Goal: Task Accomplishment & Management: Manage account settings

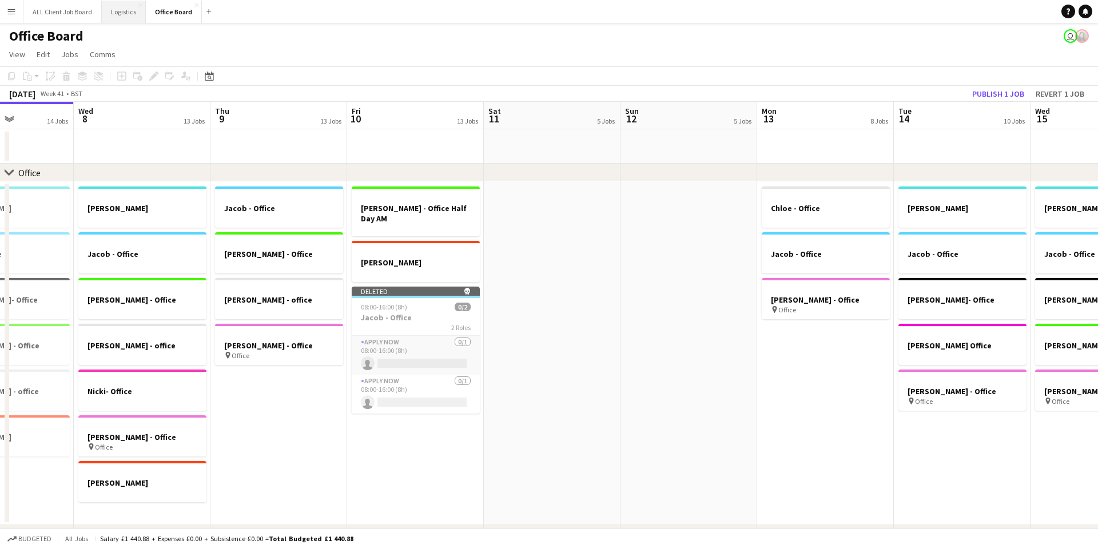
click at [120, 11] on button "Logistics Close" at bounding box center [124, 12] width 44 height 22
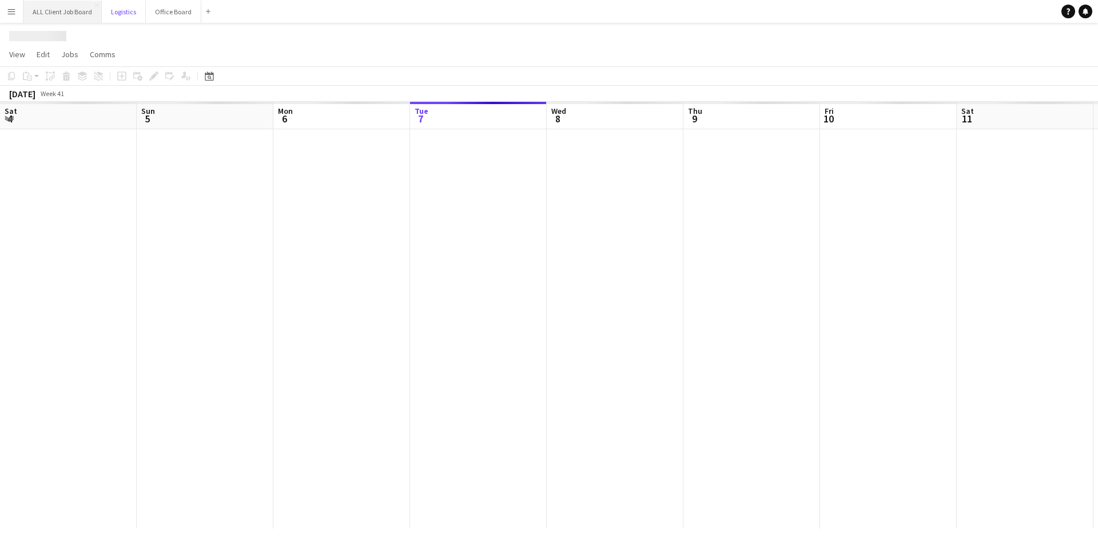
scroll to position [0, 273]
click at [59, 10] on button "ALL Client Job Board Close" at bounding box center [62, 12] width 78 height 22
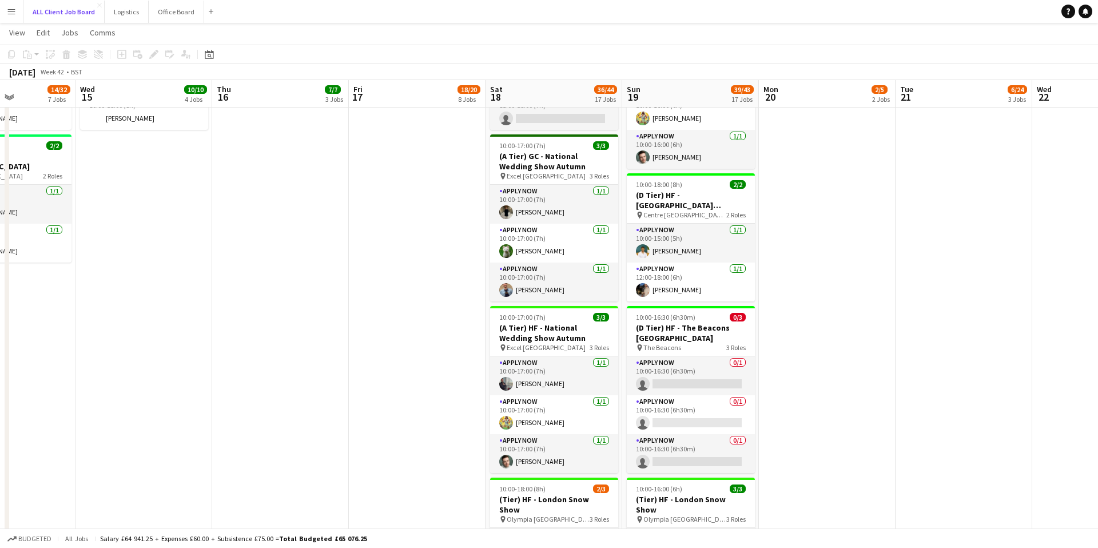
scroll to position [783, 0]
click at [687, 285] on app-card-role "APPLY NOW [DATE] 12:00-18:00 (6h) [PERSON_NAME]" at bounding box center [691, 281] width 128 height 39
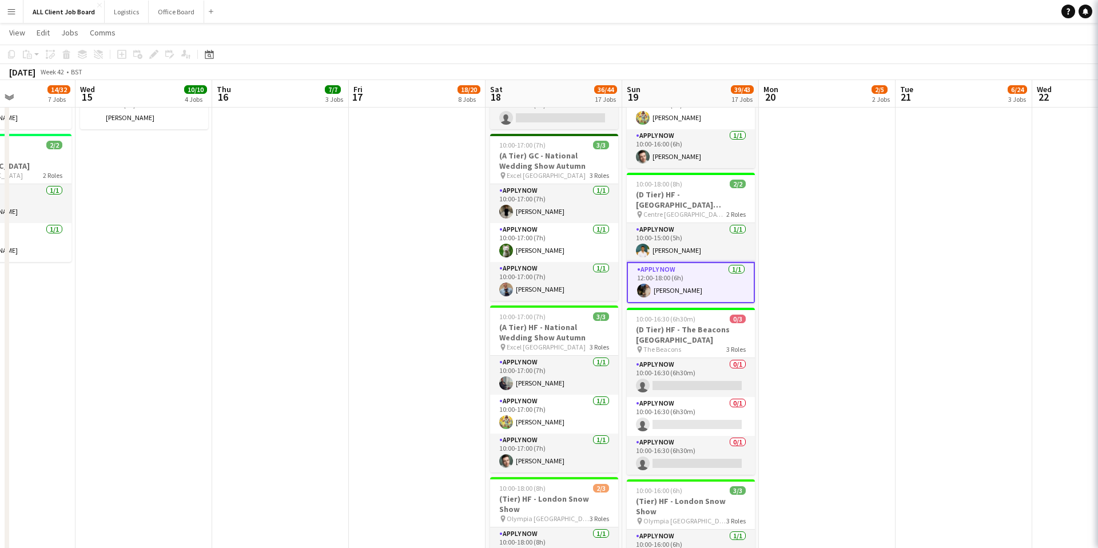
click at [687, 285] on app-card-role "APPLY NOW [DATE] 12:00-18:00 (6h) [PERSON_NAME]" at bounding box center [691, 282] width 128 height 41
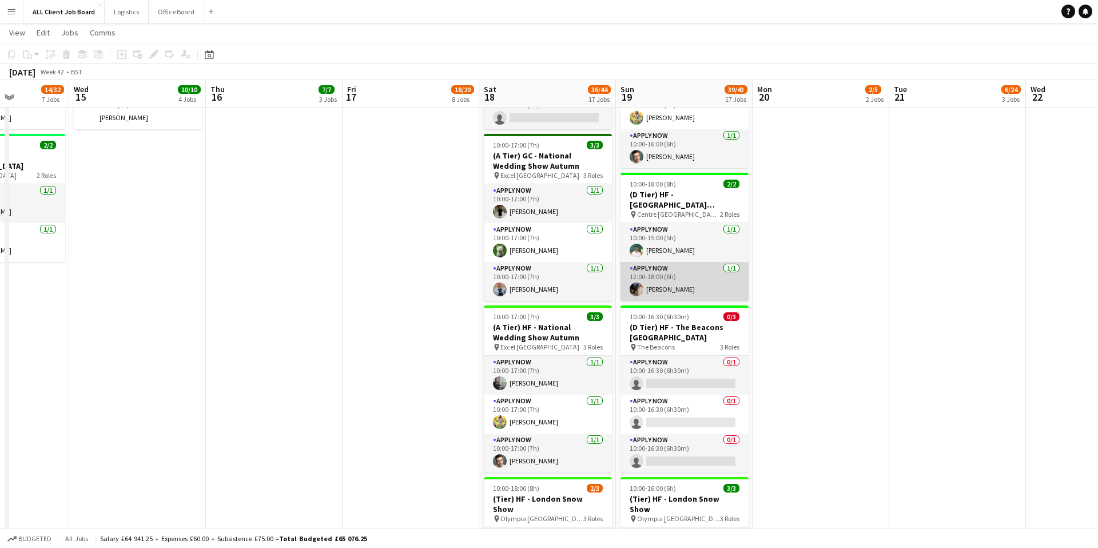
click at [687, 285] on app-card-role "APPLY NOW [DATE] 12:00-18:00 (6h) [PERSON_NAME]" at bounding box center [685, 281] width 128 height 39
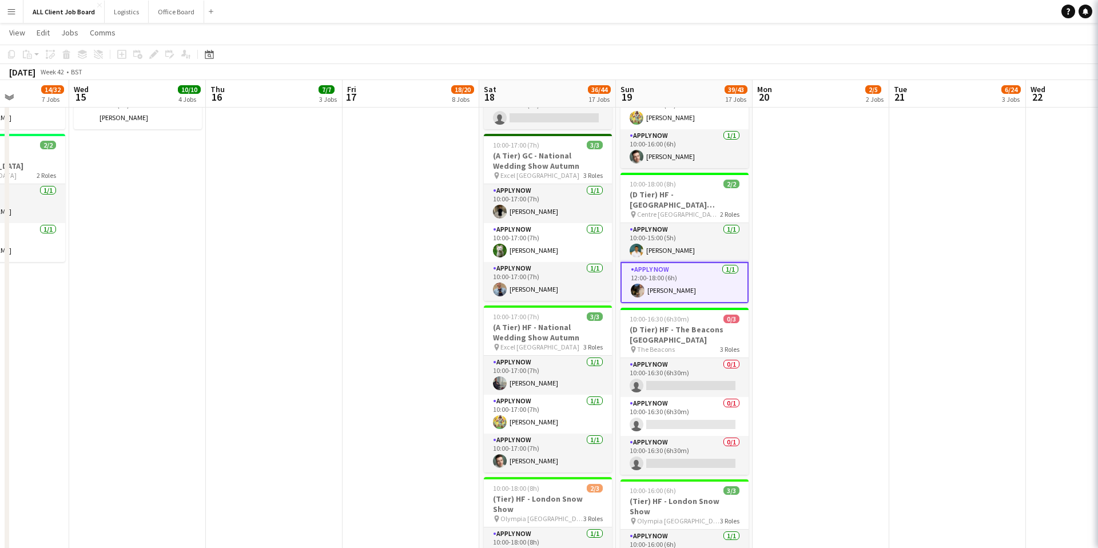
scroll to position [0, 340]
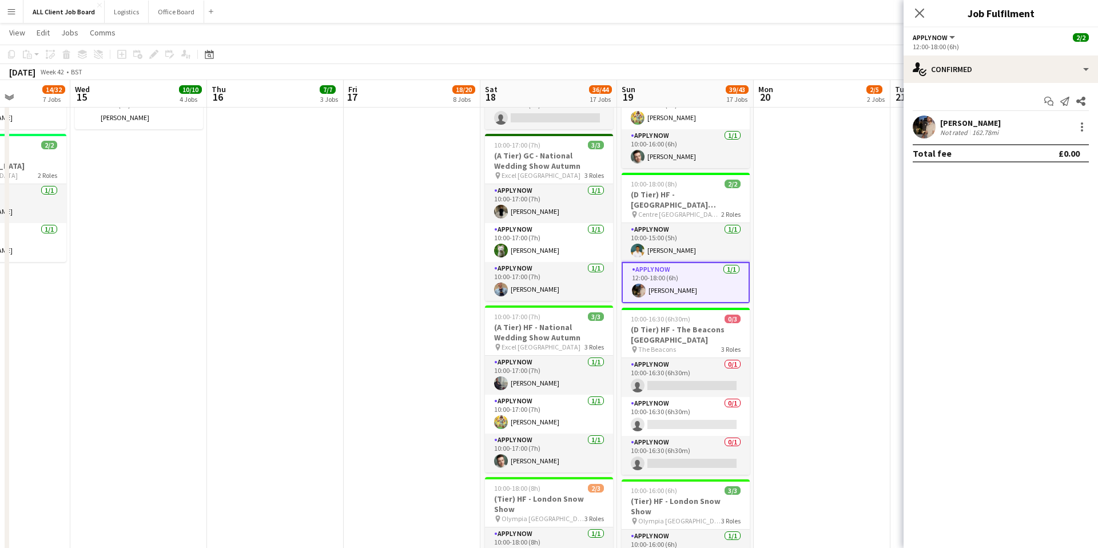
click at [980, 130] on div "162.78mi" at bounding box center [985, 132] width 31 height 9
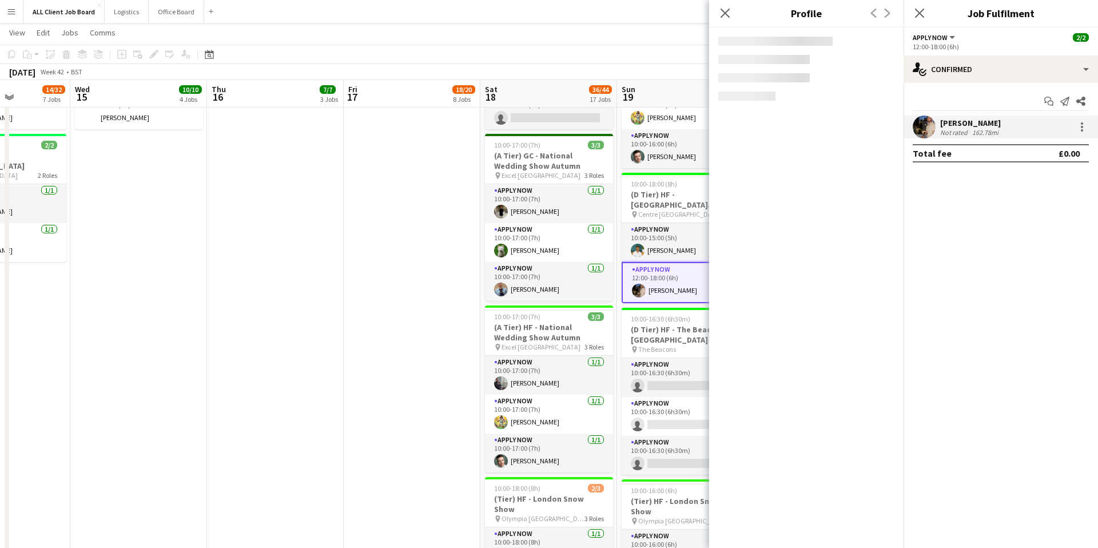
click at [980, 130] on div "162.78mi" at bounding box center [985, 132] width 31 height 9
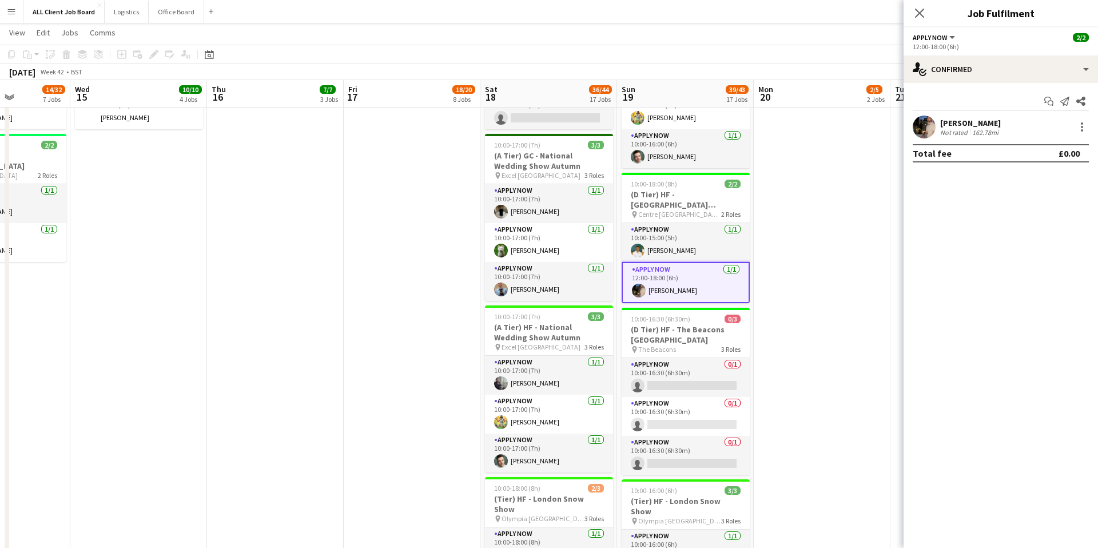
click at [980, 130] on div "162.78mi" at bounding box center [985, 132] width 31 height 9
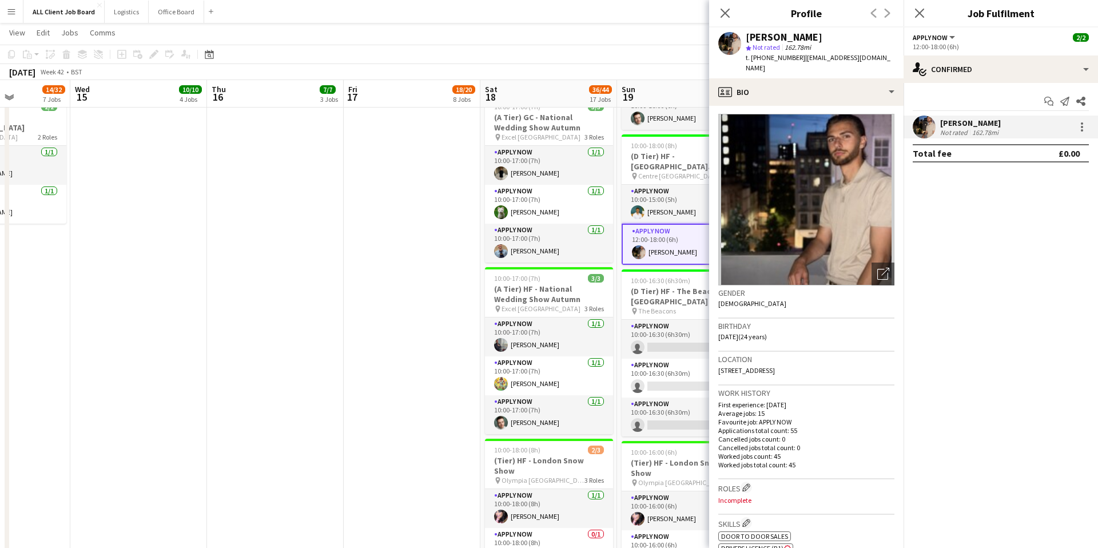
scroll to position [0, 0]
click at [648, 203] on app-card-role "APPLY NOW [DATE] 10:00-15:00 (5h) [PERSON_NAME]" at bounding box center [686, 204] width 128 height 39
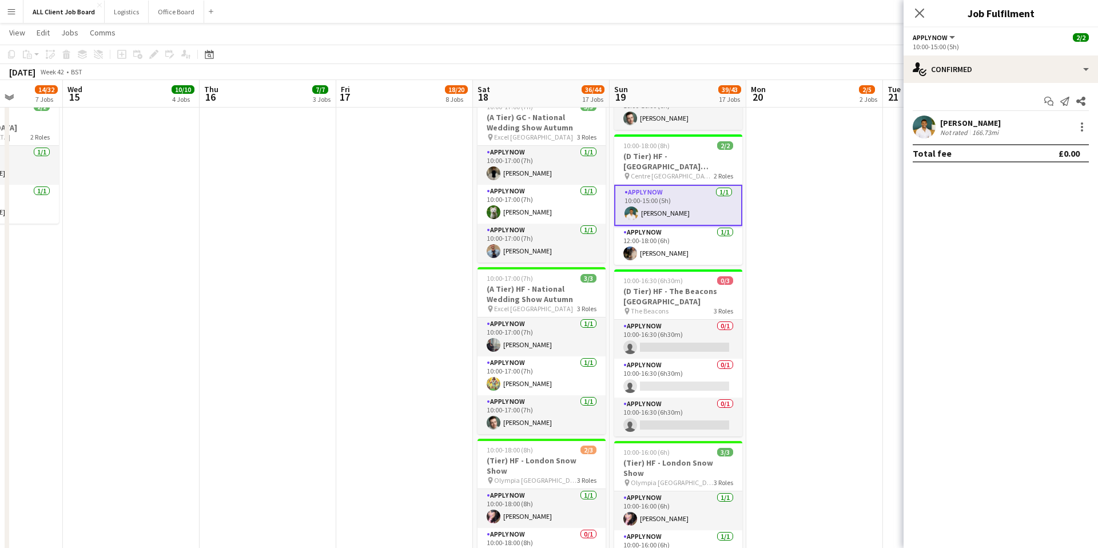
click at [658, 203] on app-card-role "APPLY NOW [DATE] 10:00-15:00 (5h) [PERSON_NAME]" at bounding box center [678, 205] width 128 height 41
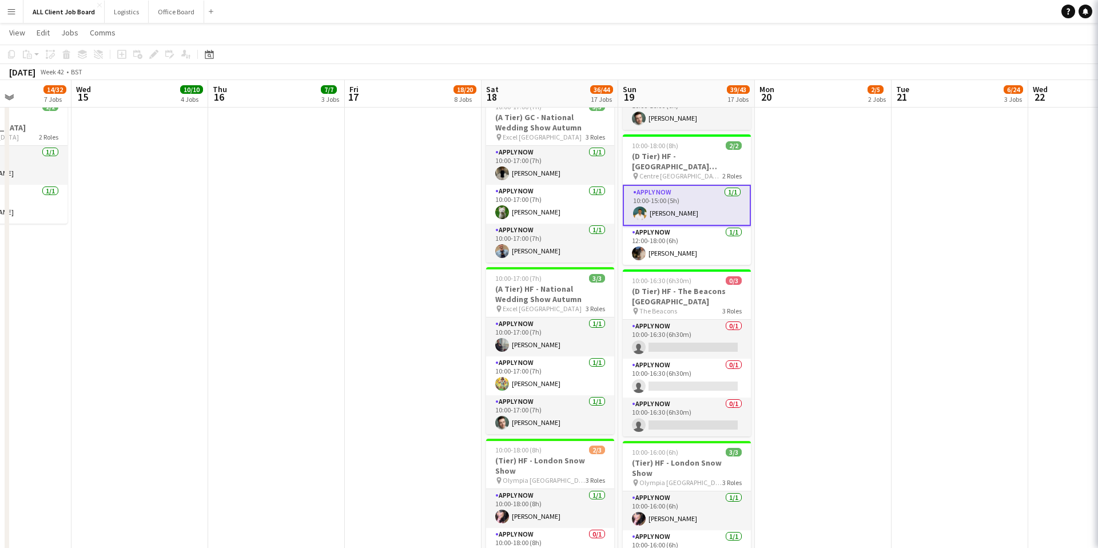
scroll to position [0, 337]
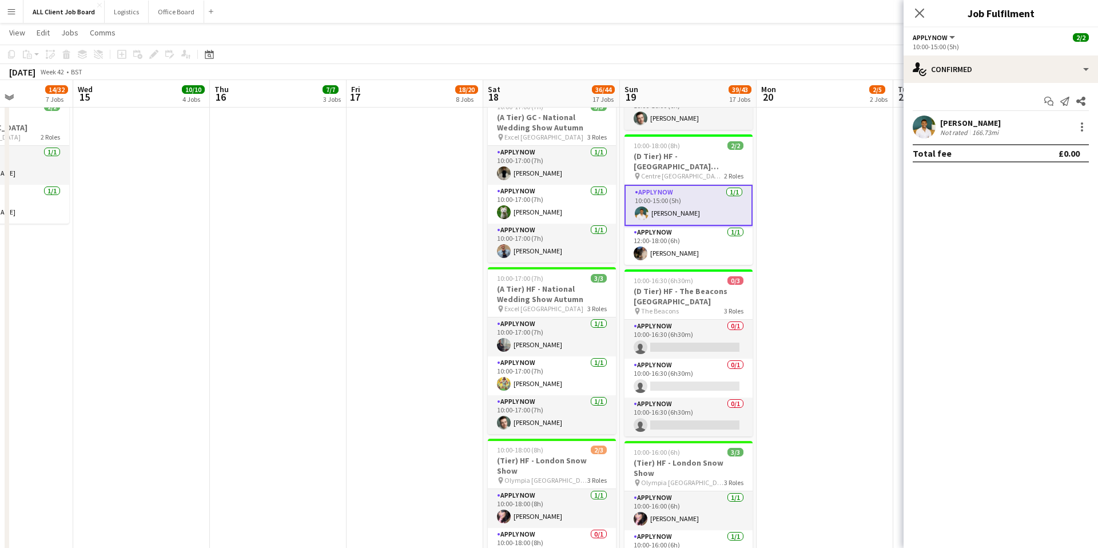
click at [953, 123] on div "[PERSON_NAME]" at bounding box center [970, 123] width 61 height 10
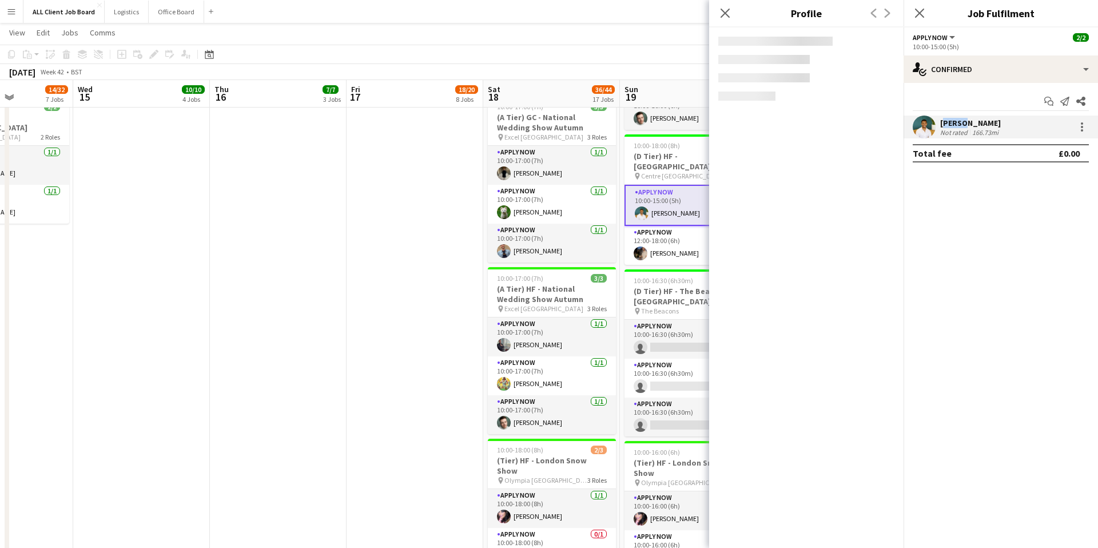
click at [953, 123] on div "[PERSON_NAME]" at bounding box center [970, 123] width 61 height 10
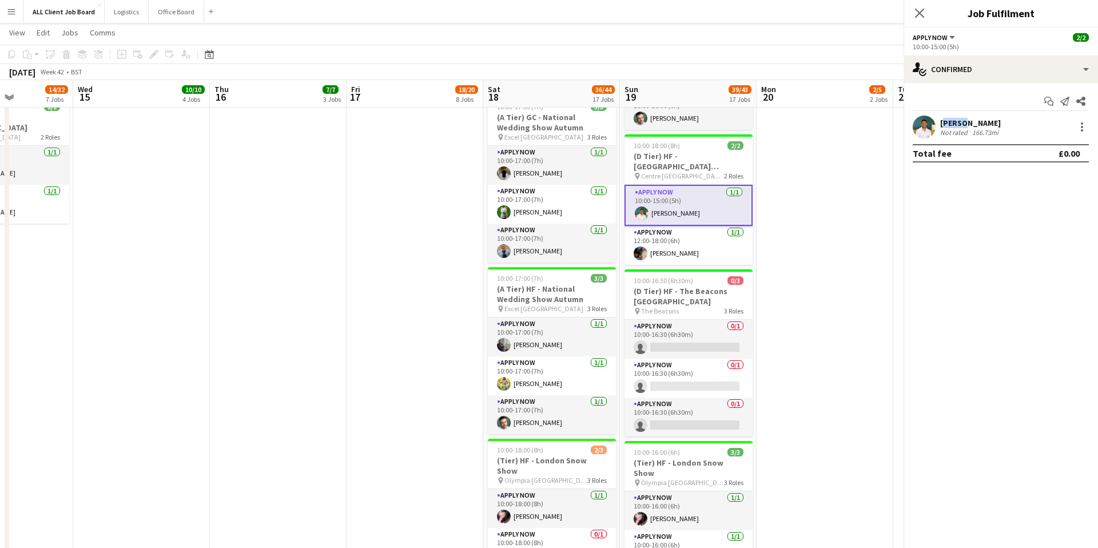
click at [953, 123] on div "[PERSON_NAME]" at bounding box center [970, 123] width 61 height 10
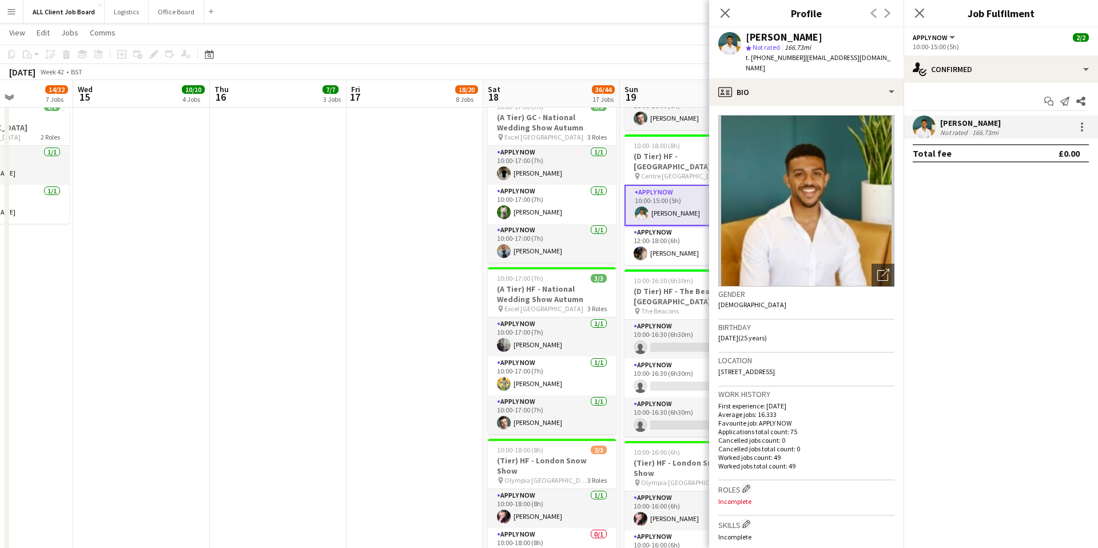
click at [659, 54] on app-toolbar "Copy Paste Paste Command V Paste with crew Command Shift V Paste linked Job [GE…" at bounding box center [549, 54] width 1098 height 19
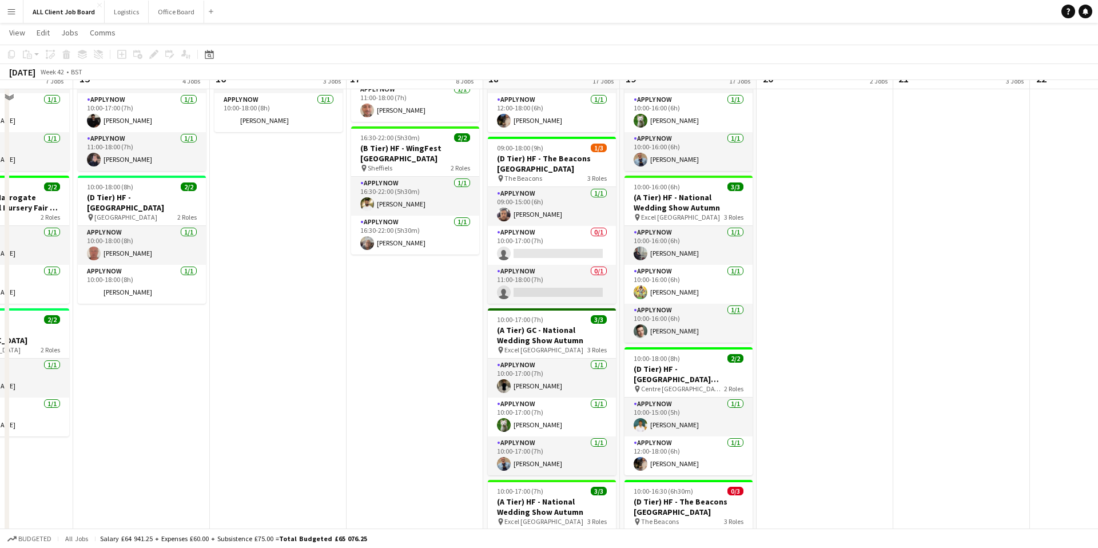
scroll to position [619, 0]
